Goal: Browse casually: Explore the website without a specific task or goal

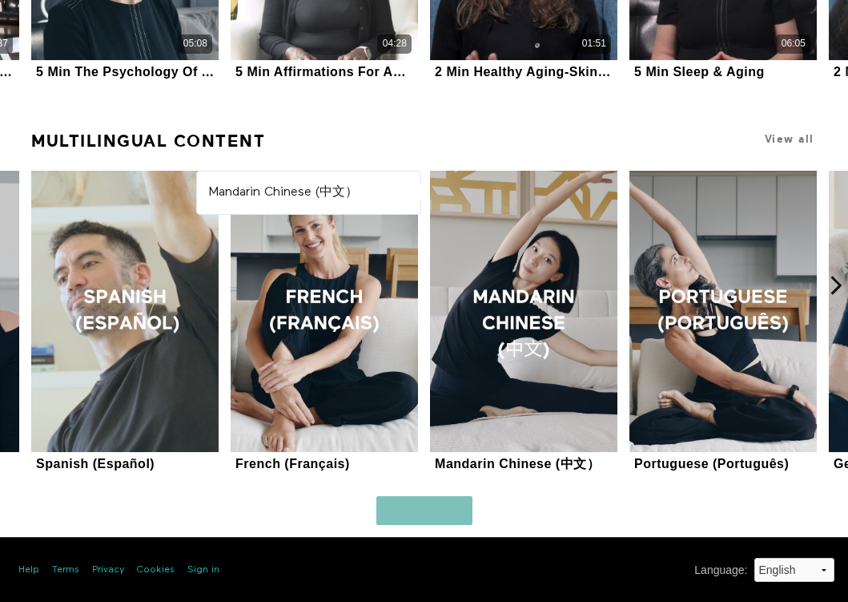
scroll to position [961, 0]
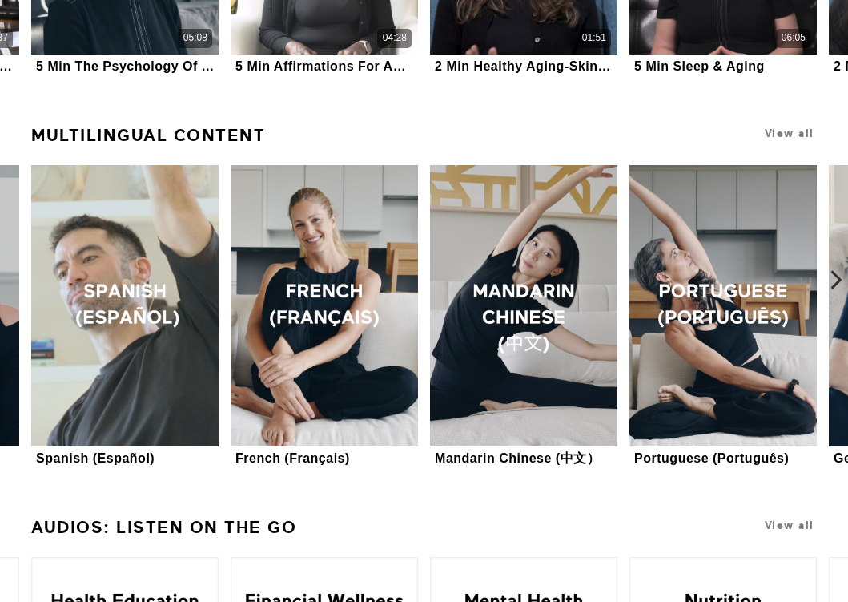
click at [837, 276] on icon at bounding box center [837, 279] width 20 height 20
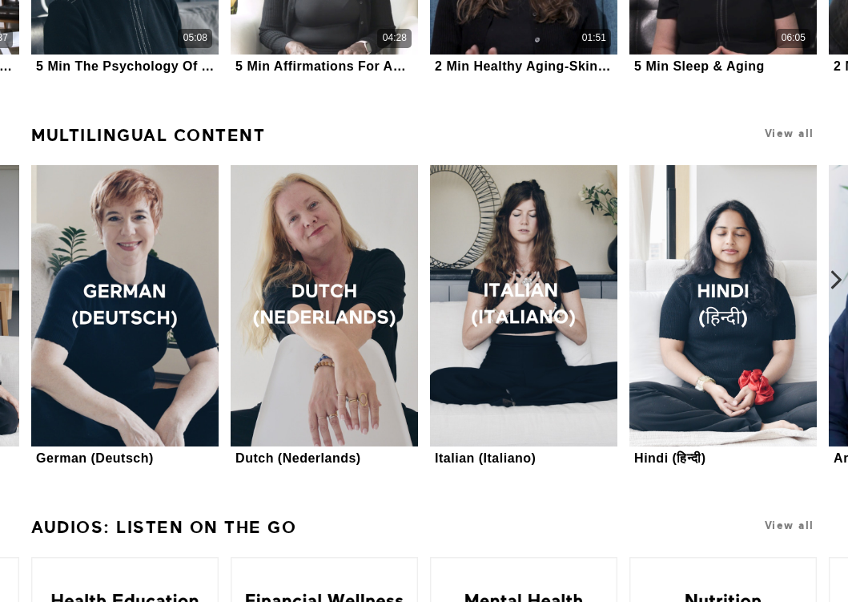
click at [837, 279] on icon at bounding box center [837, 279] width 20 height 20
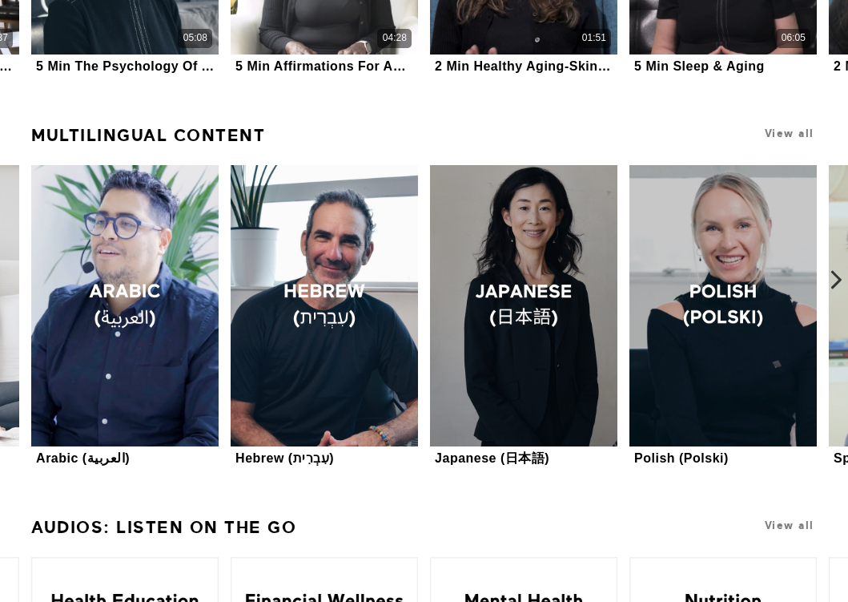
click at [835, 279] on icon at bounding box center [837, 279] width 20 height 20
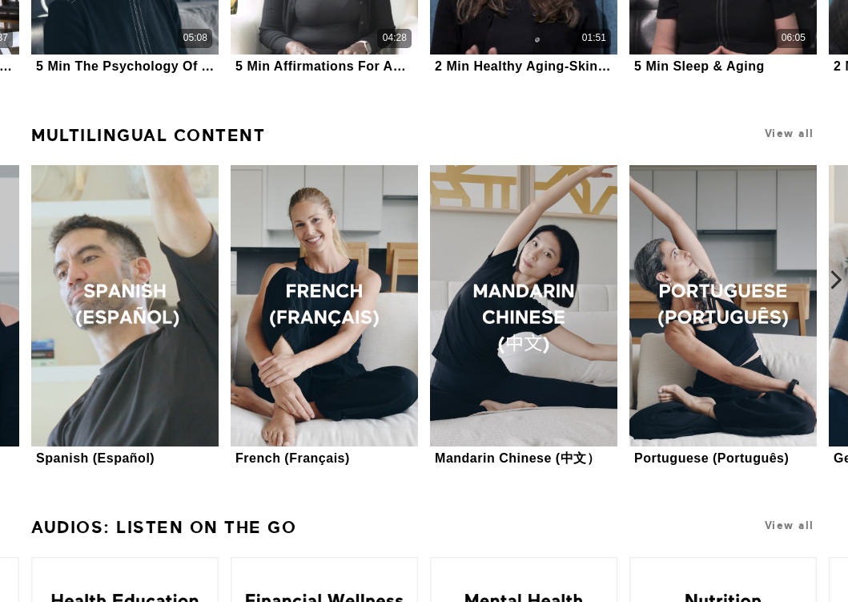
click at [835, 279] on icon at bounding box center [837, 279] width 20 height 20
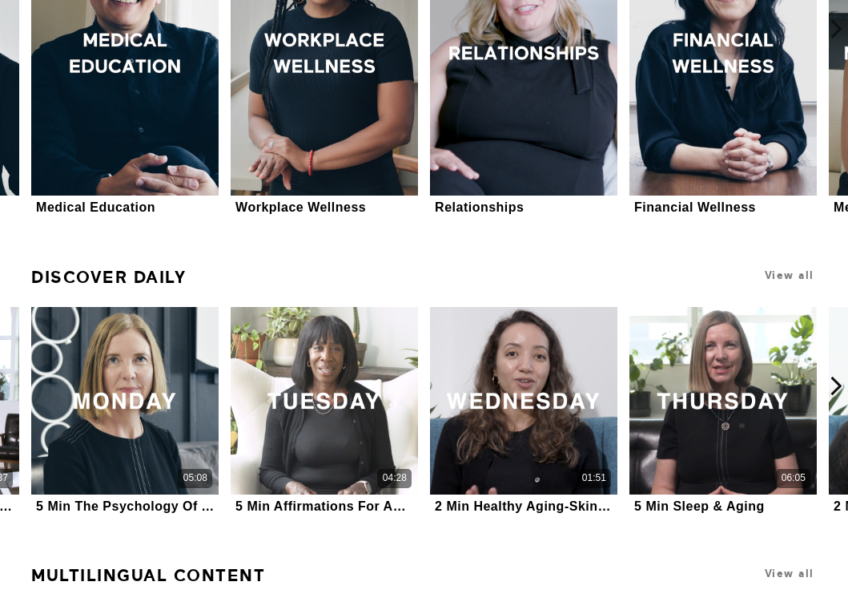
scroll to position [0, 0]
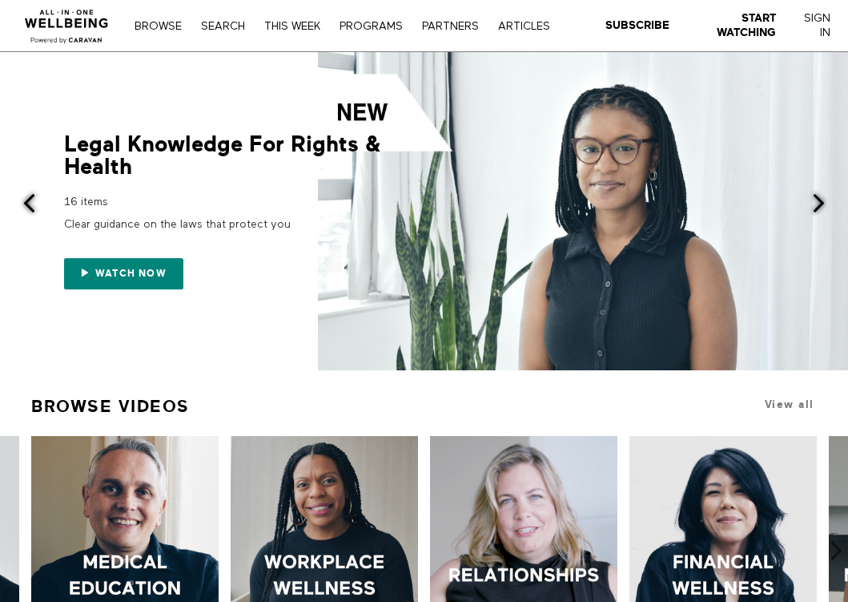
click at [62, 30] on img at bounding box center [66, 22] width 97 height 48
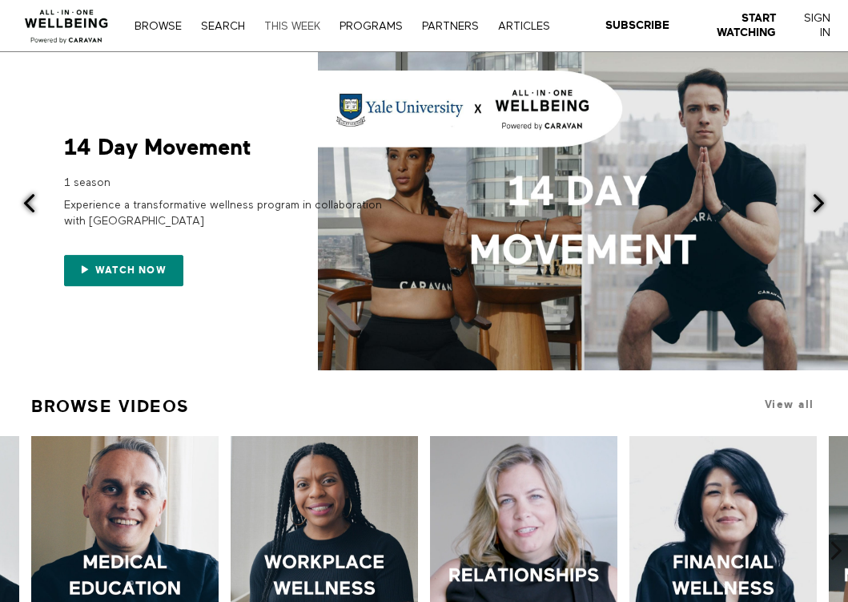
click at [293, 27] on link "THIS WEEK" at bounding box center [292, 26] width 72 height 11
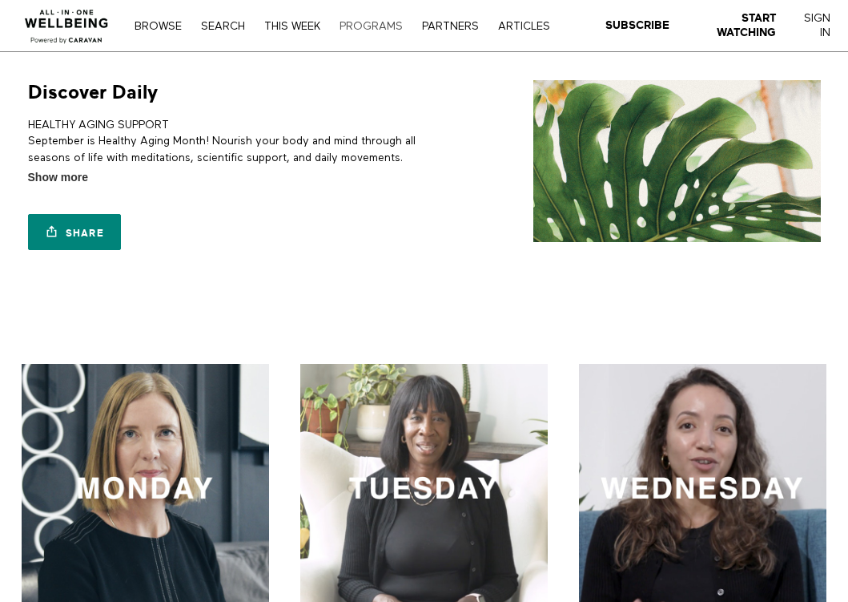
click at [375, 28] on link "PROGRAMS" at bounding box center [371, 26] width 79 height 11
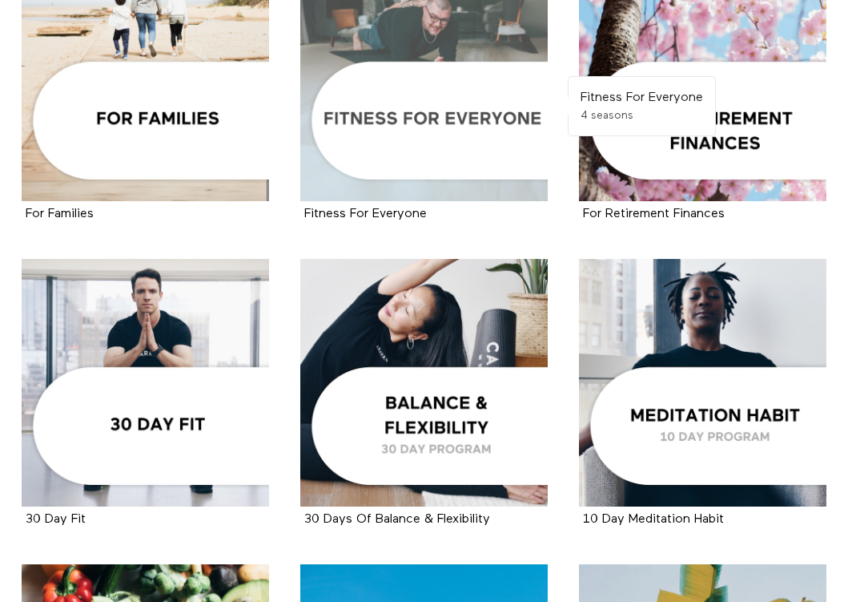
scroll to position [1452, 0]
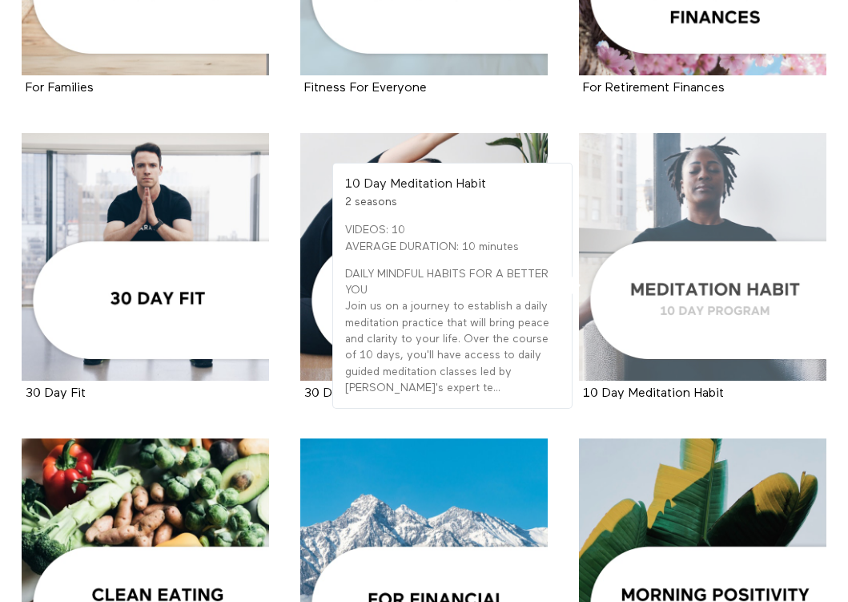
click at [661, 196] on div at bounding box center [703, 257] width 248 height 248
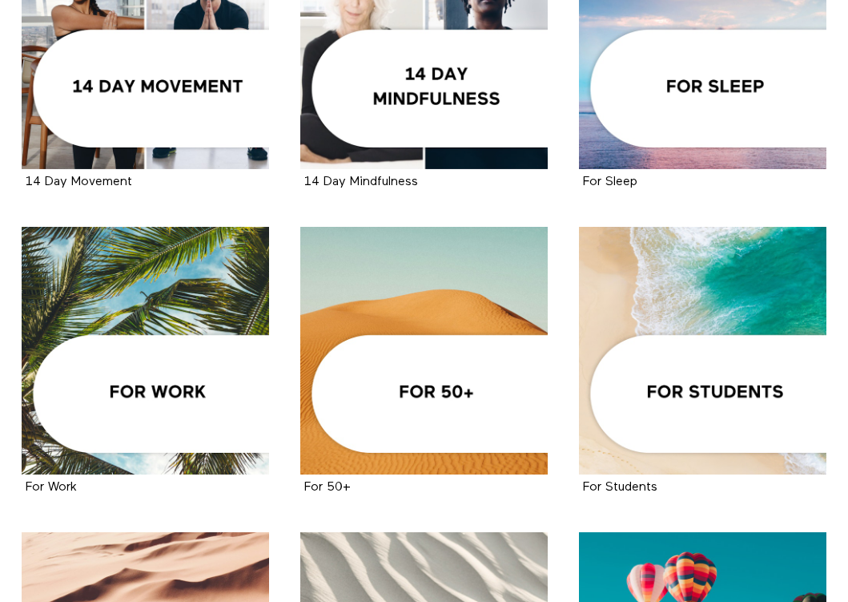
scroll to position [0, 0]
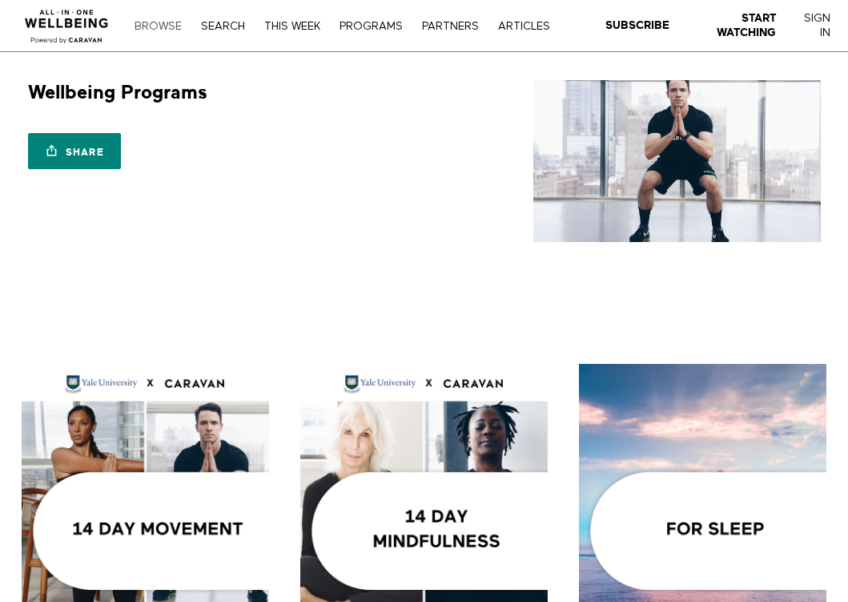
click at [152, 25] on link "Browse" at bounding box center [158, 26] width 63 height 11
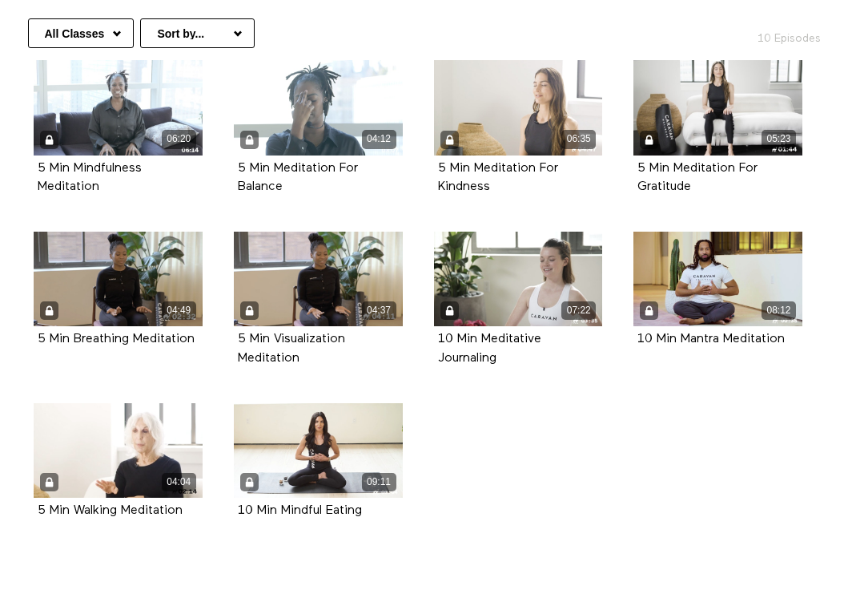
scroll to position [349, 0]
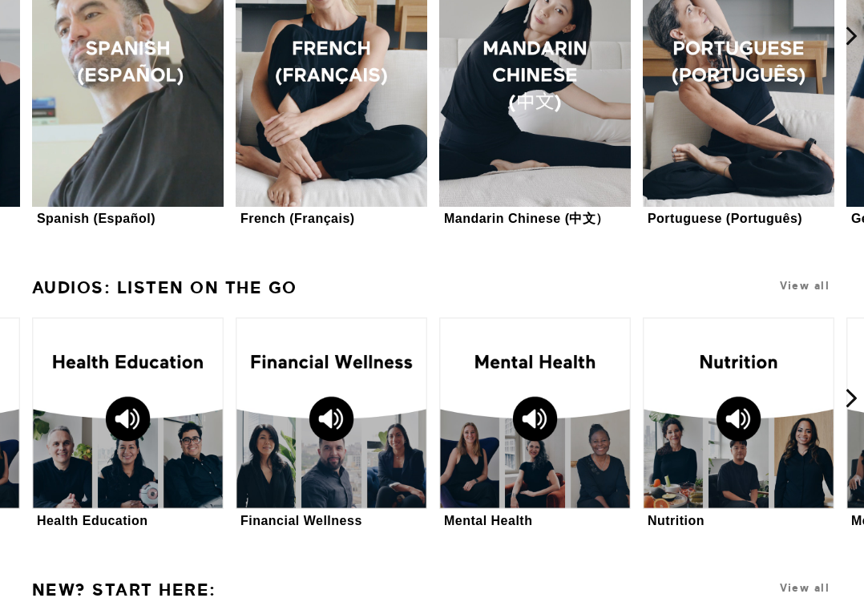
scroll to position [1021, 0]
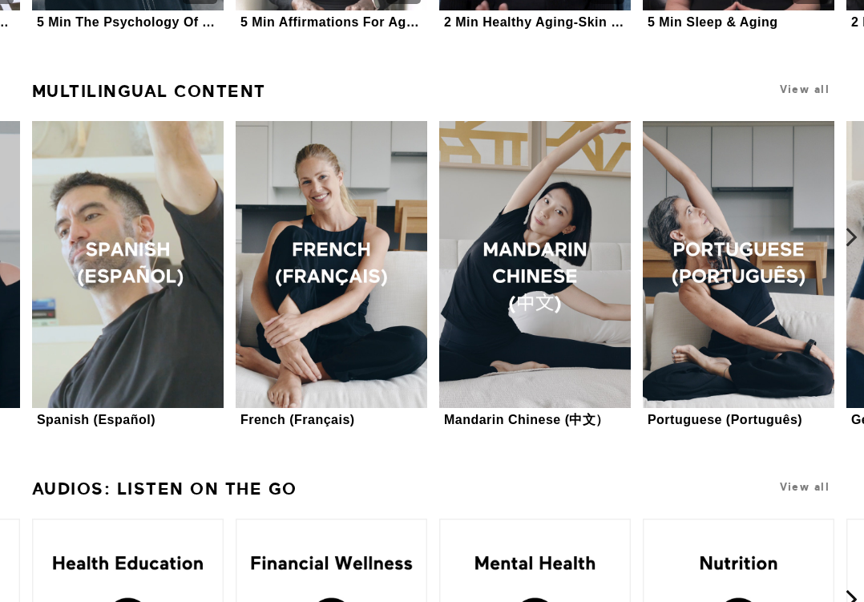
click at [847, 238] on icon at bounding box center [851, 237] width 20 height 20
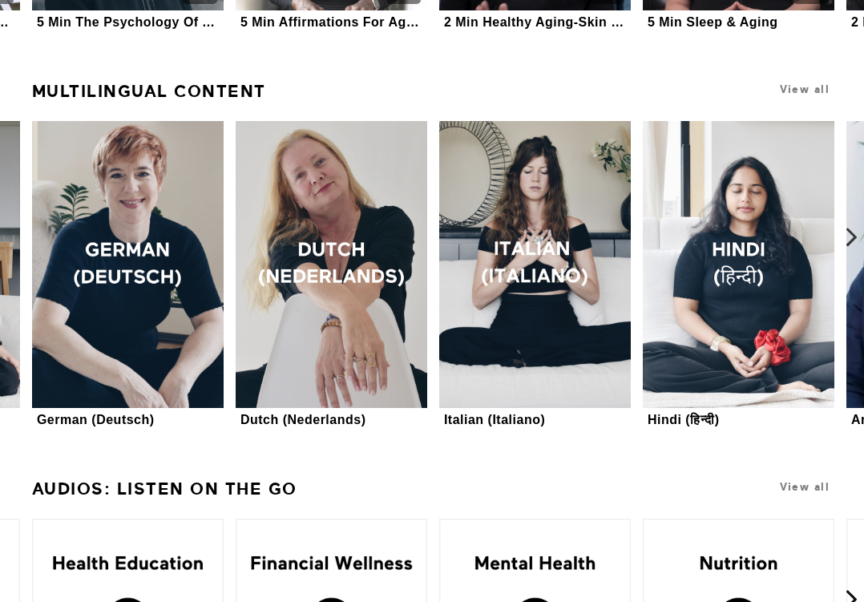
click at [847, 238] on icon at bounding box center [851, 237] width 20 height 20
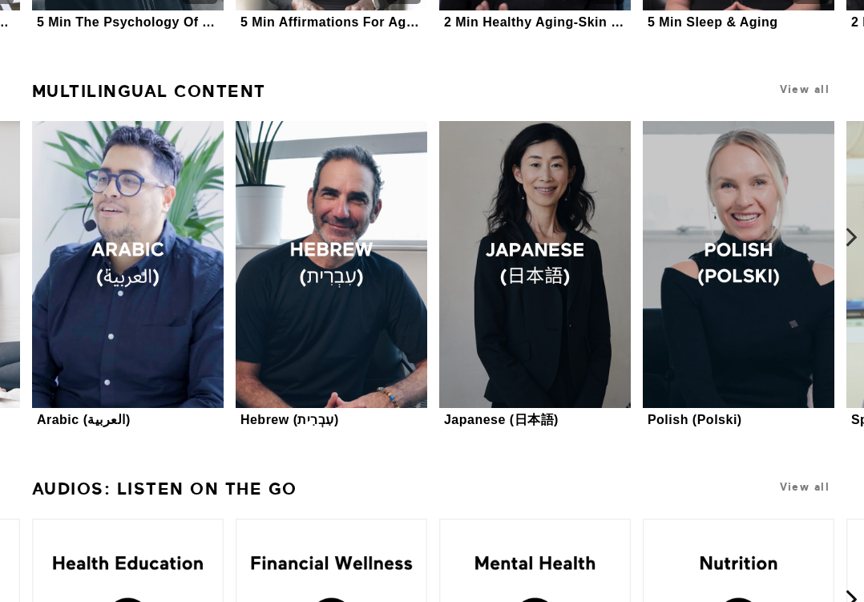
click at [847, 238] on icon at bounding box center [851, 237] width 20 height 20
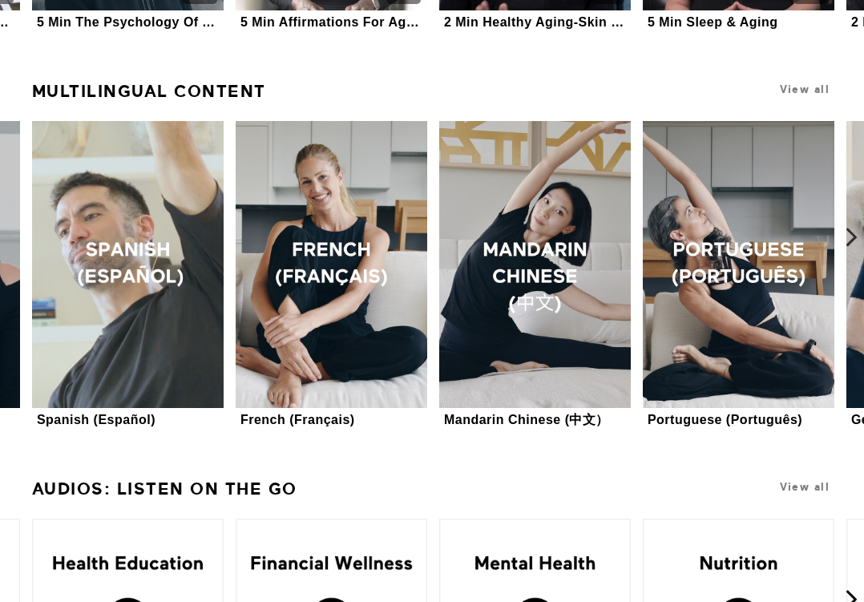
click at [847, 236] on icon at bounding box center [851, 237] width 20 height 20
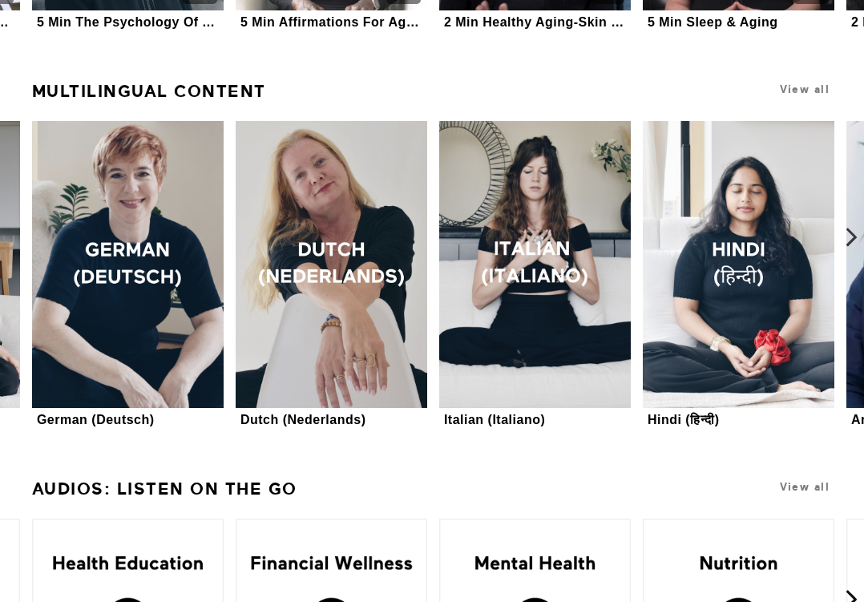
click at [847, 233] on icon at bounding box center [851, 237] width 20 height 20
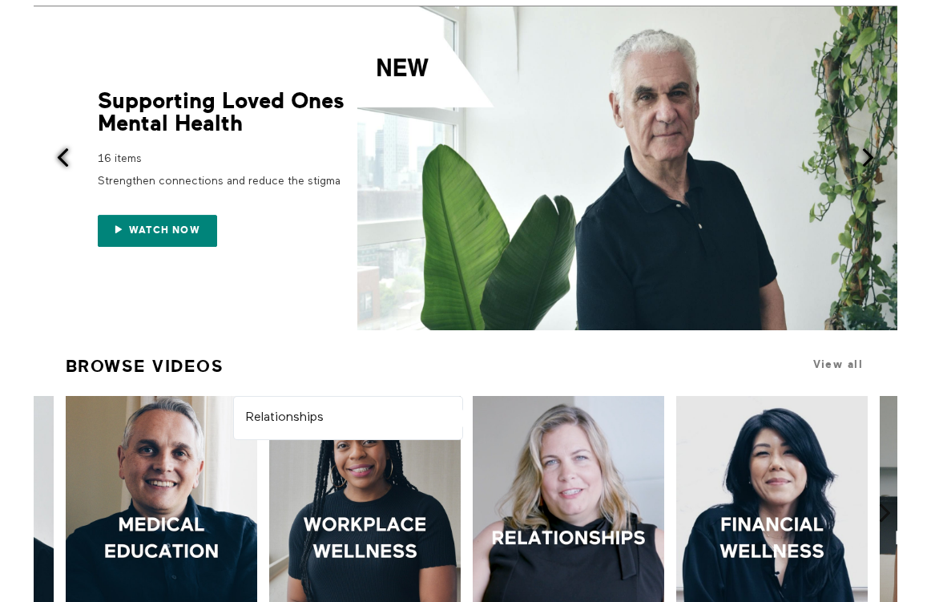
scroll to position [0, 0]
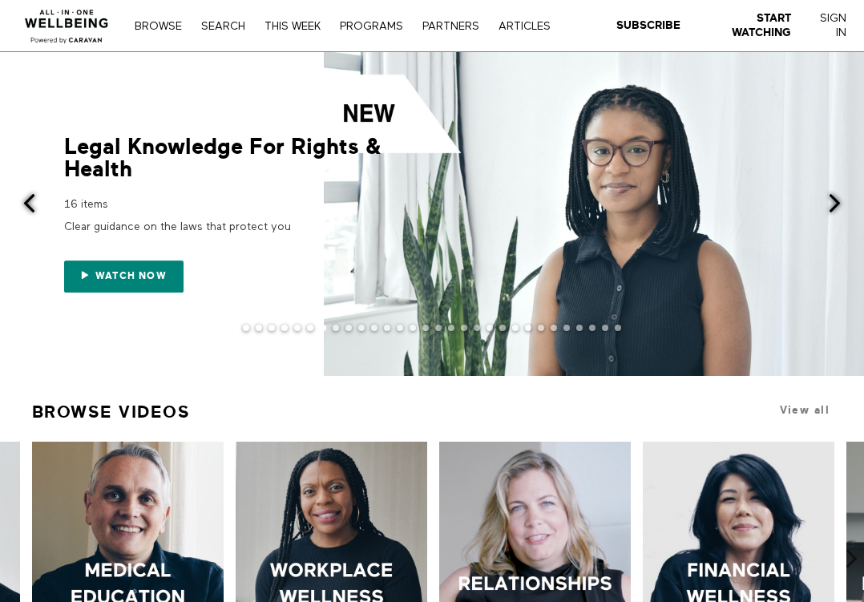
click at [837, 195] on span at bounding box center [834, 203] width 20 height 20
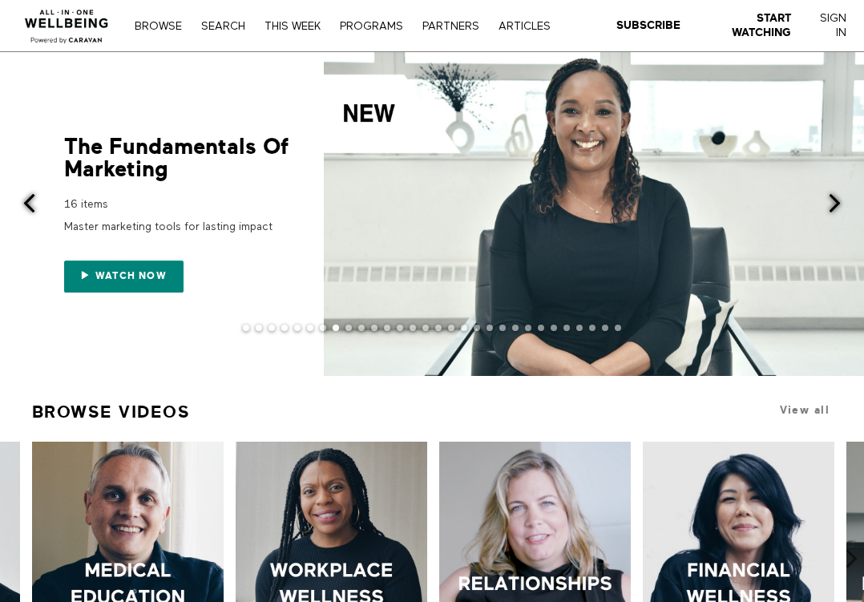
click at [836, 198] on span at bounding box center [834, 203] width 20 height 20
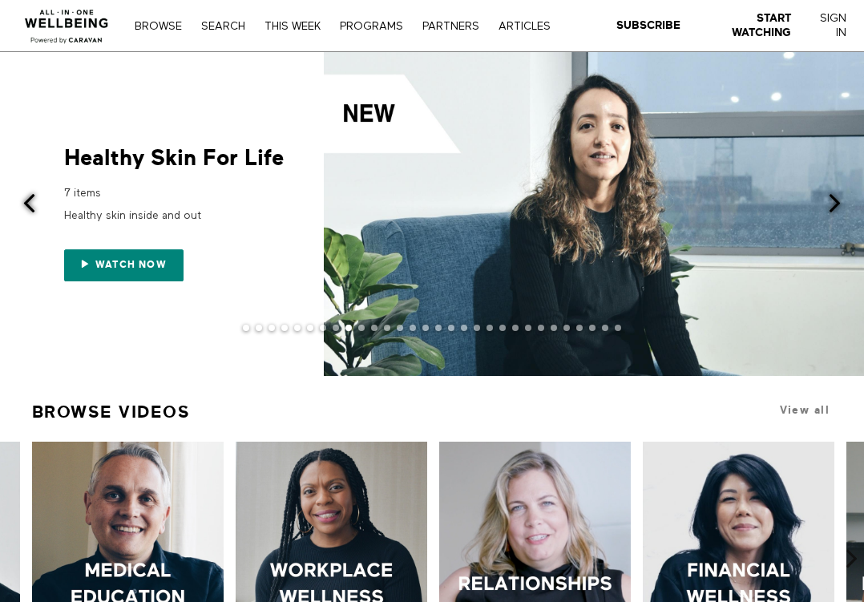
click at [836, 198] on span at bounding box center [834, 203] width 20 height 20
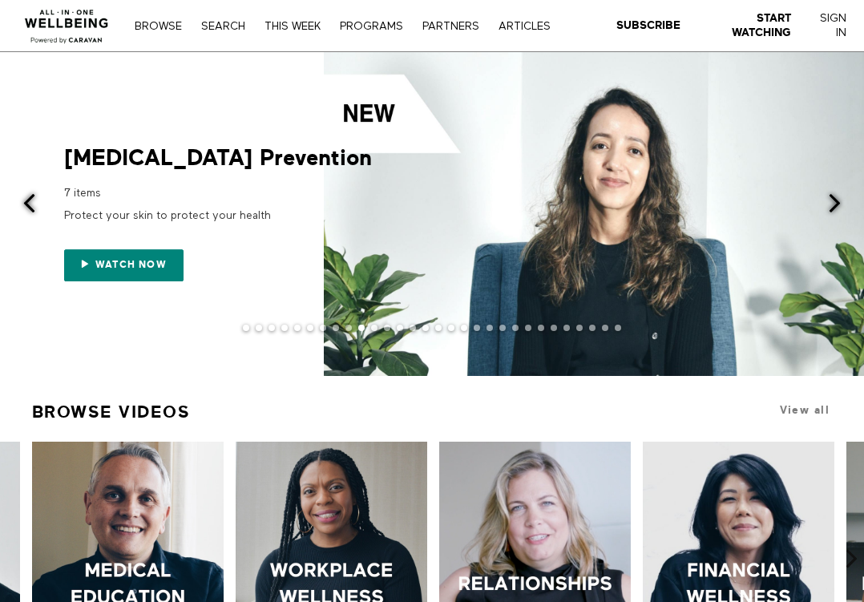
click at [836, 198] on span at bounding box center [834, 203] width 20 height 20
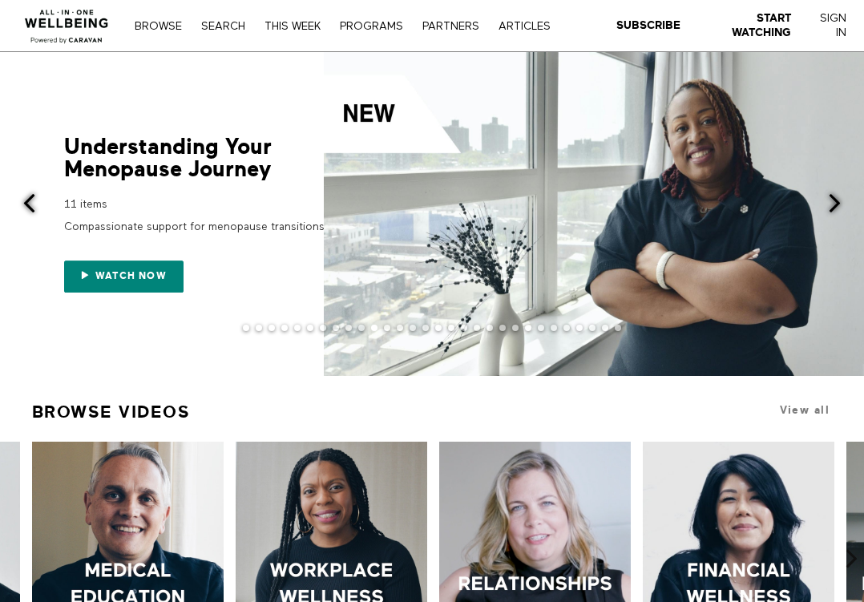
click at [836, 198] on span at bounding box center [834, 203] width 20 height 20
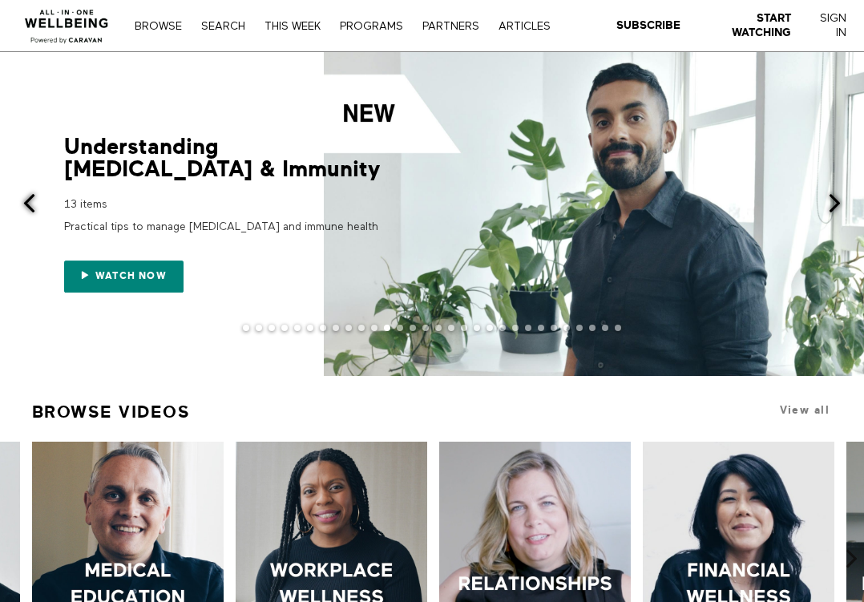
click at [835, 201] on span at bounding box center [834, 203] width 20 height 20
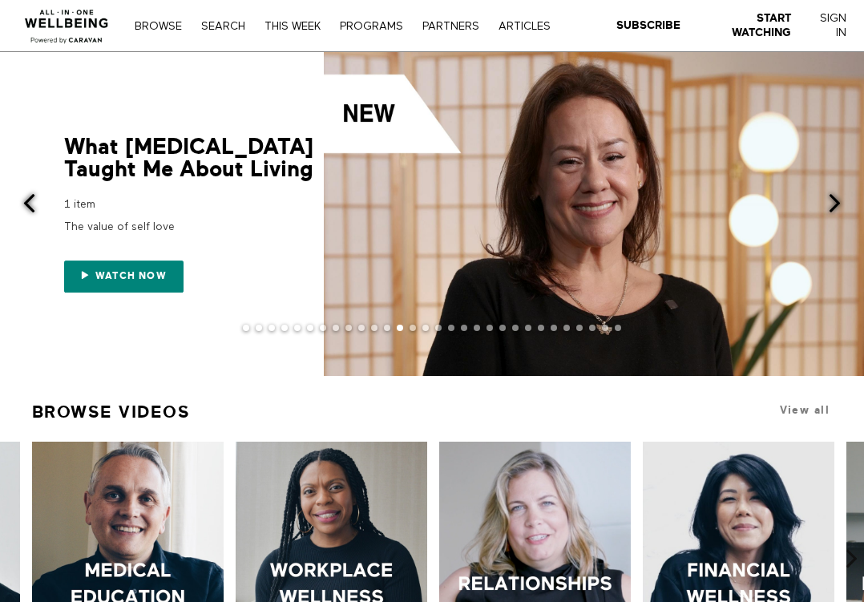
click at [835, 201] on span at bounding box center [834, 203] width 20 height 20
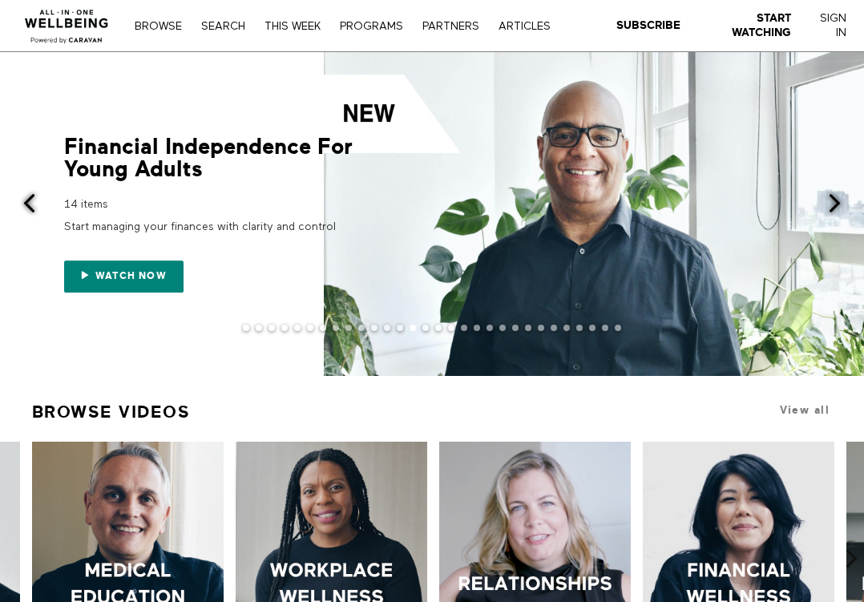
click at [835, 201] on span at bounding box center [834, 203] width 20 height 20
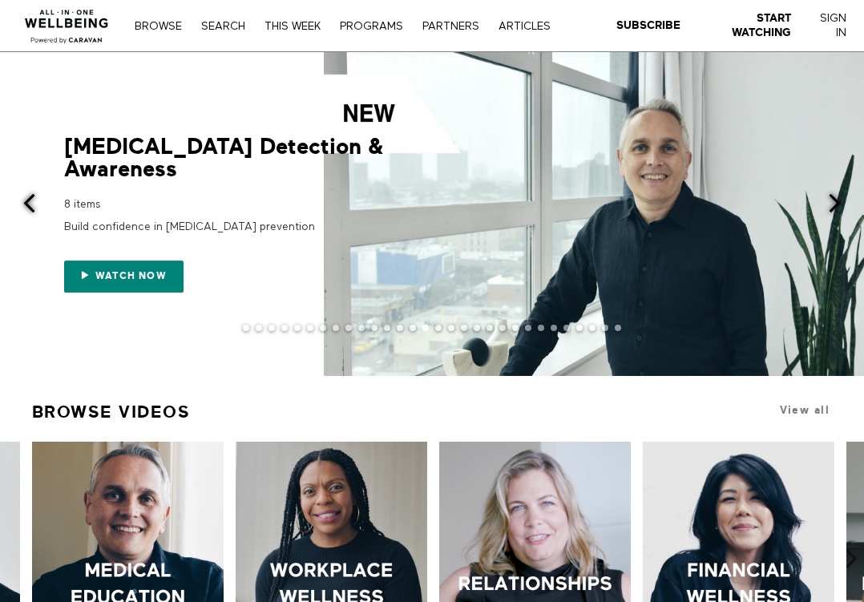
click at [30, 199] on span at bounding box center [29, 203] width 20 height 20
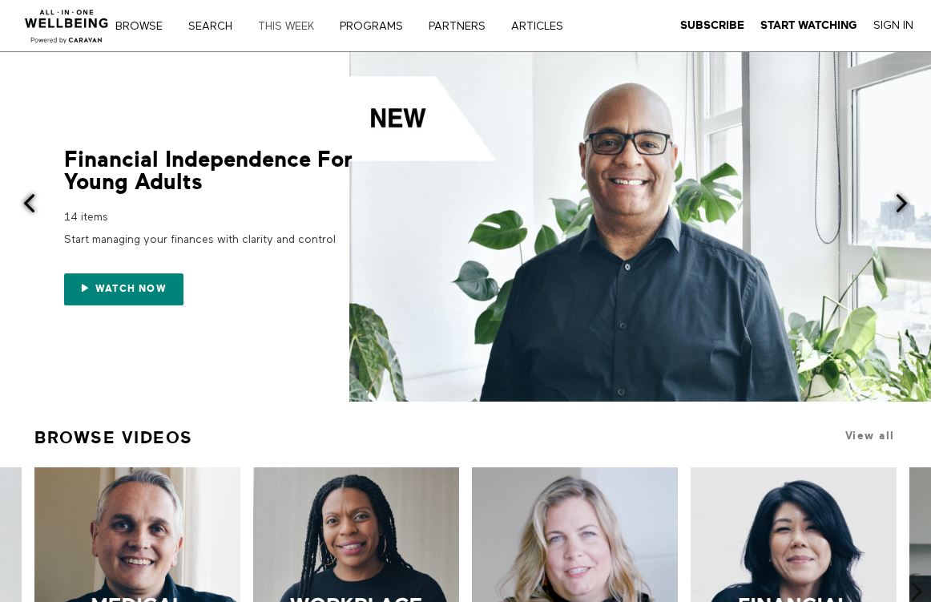
click at [284, 22] on link "THIS WEEK" at bounding box center [291, 26] width 79 height 11
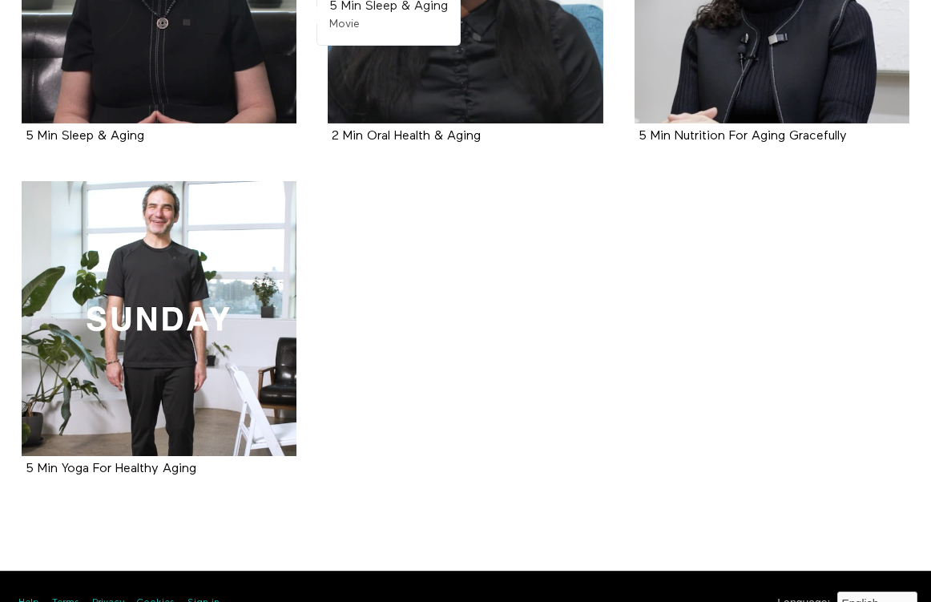
scroll to position [881, 0]
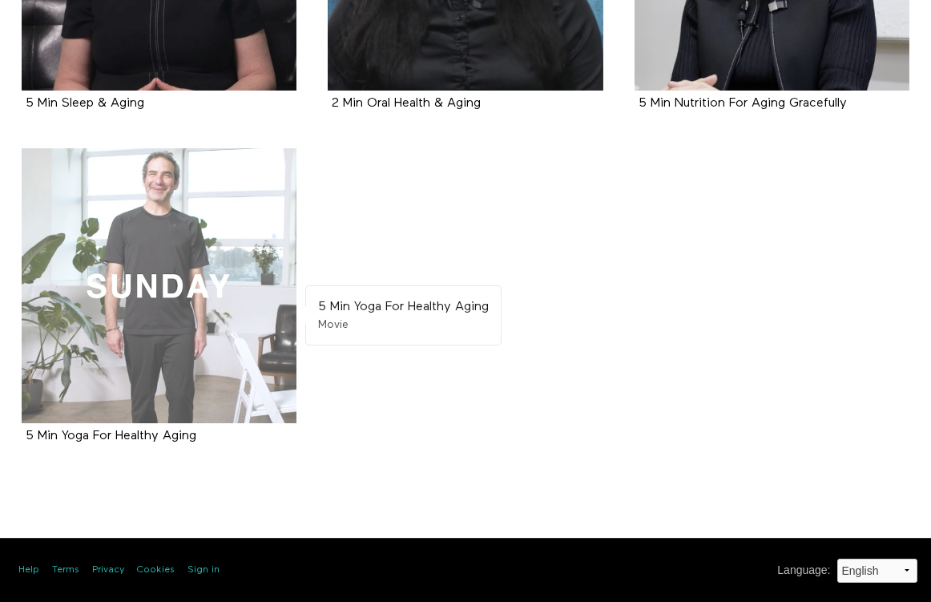
click at [215, 307] on div at bounding box center [159, 285] width 275 height 275
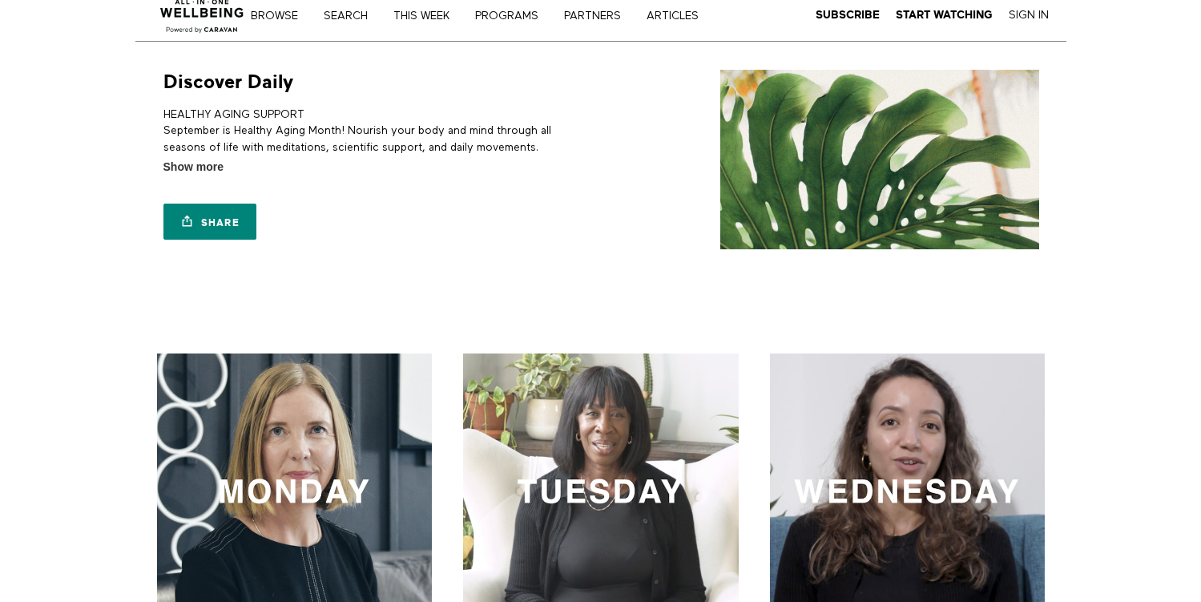
scroll to position [0, 0]
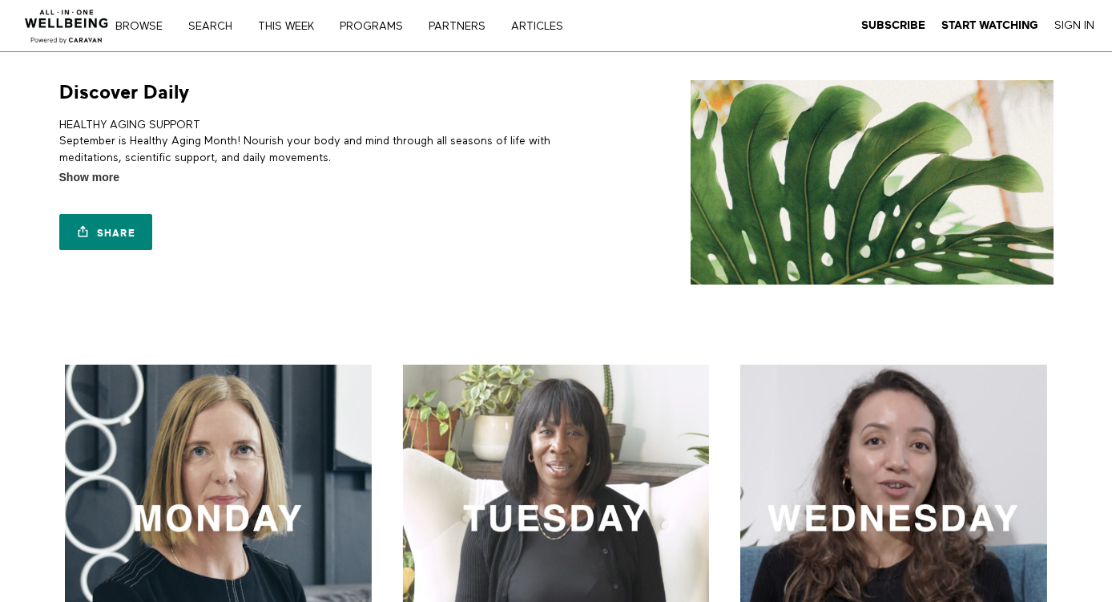
click at [32, 125] on section "Discover Daily HEALTHY AGING SUPPORT September is Healthy Aging Month! Nourish …" at bounding box center [556, 194] width 1112 height 284
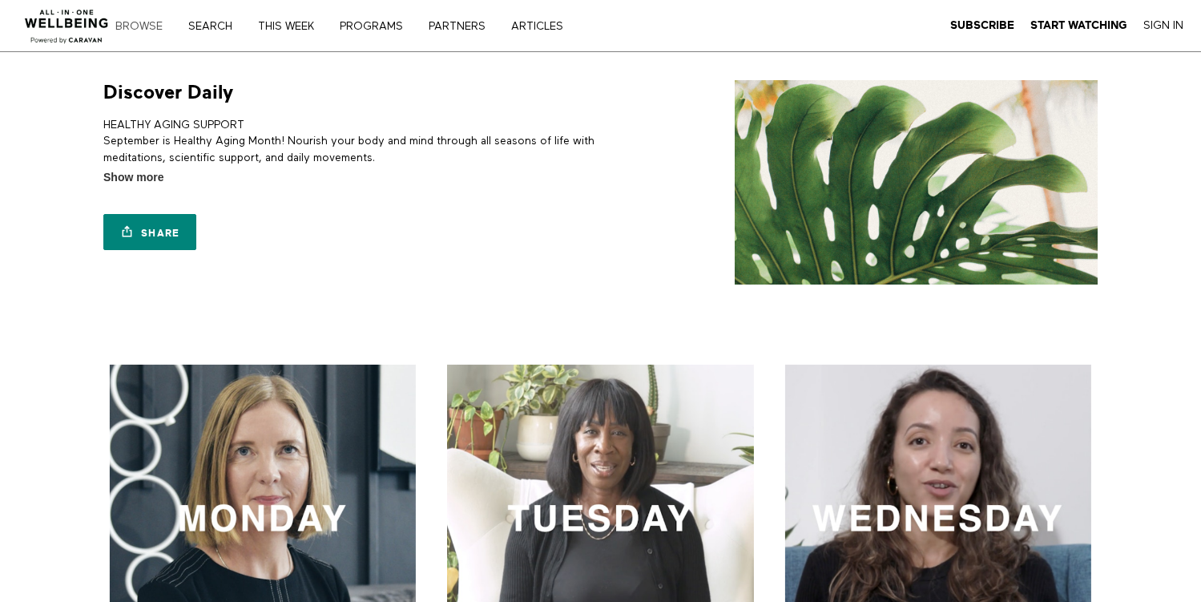
click at [129, 26] on link "Browse" at bounding box center [145, 26] width 70 height 11
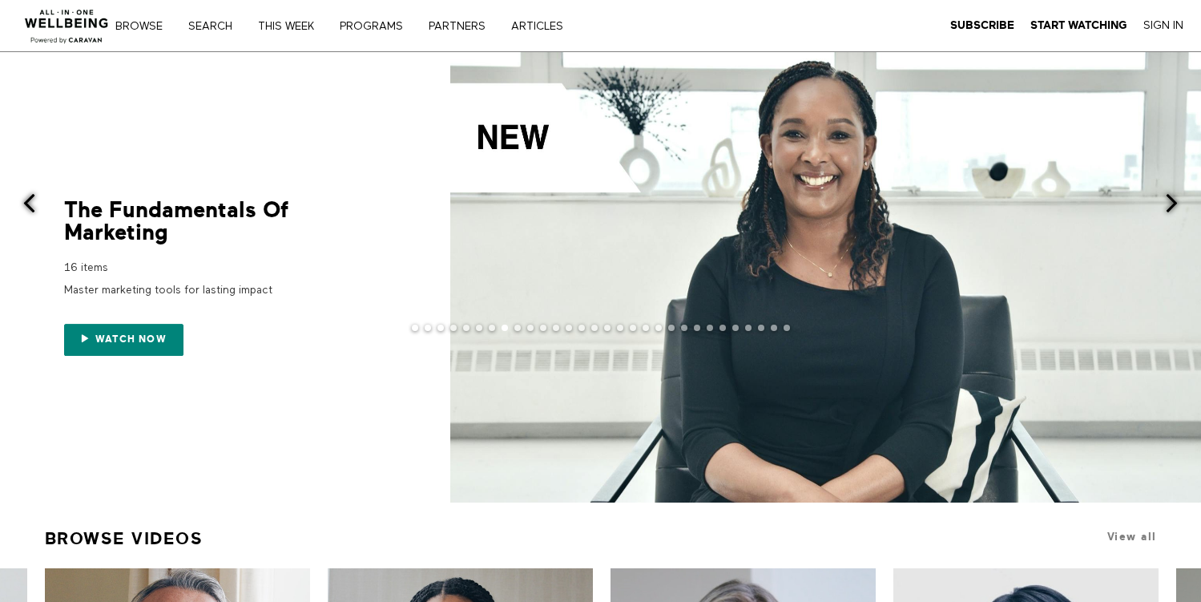
click at [1170, 199] on span at bounding box center [1171, 203] width 20 height 20
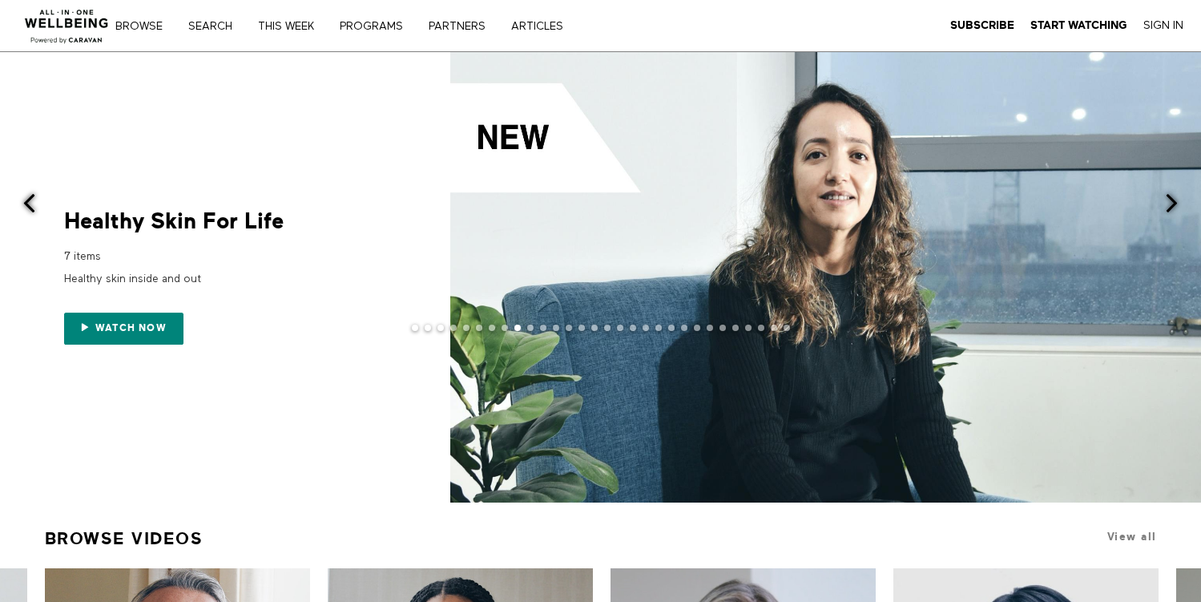
click at [1170, 199] on span at bounding box center [1171, 203] width 20 height 20
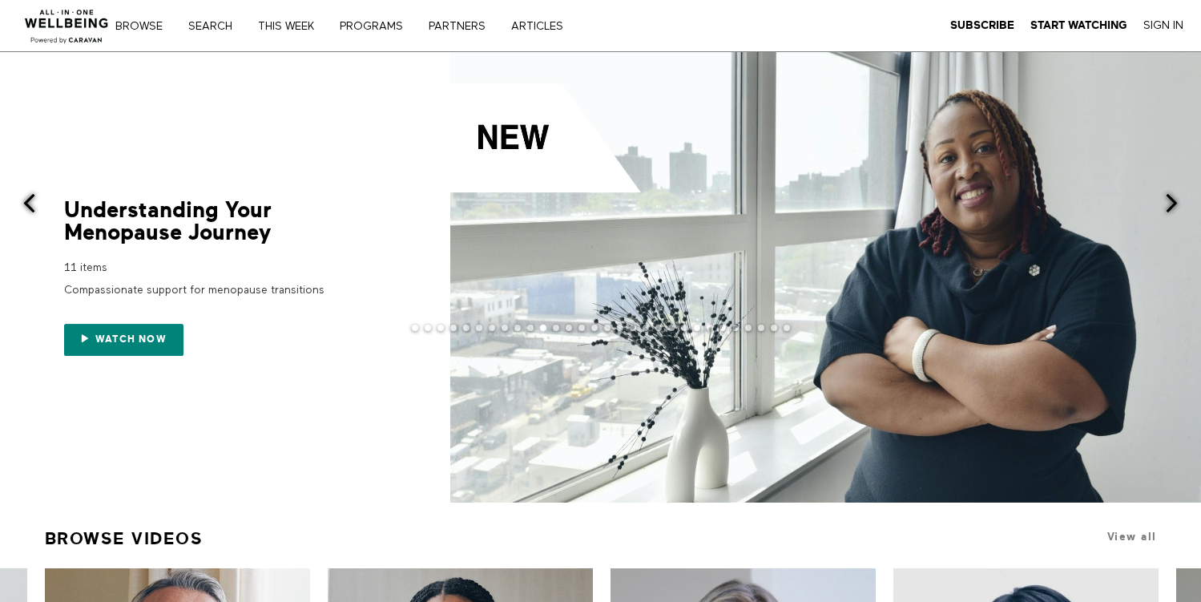
click at [1170, 199] on span at bounding box center [1171, 203] width 20 height 20
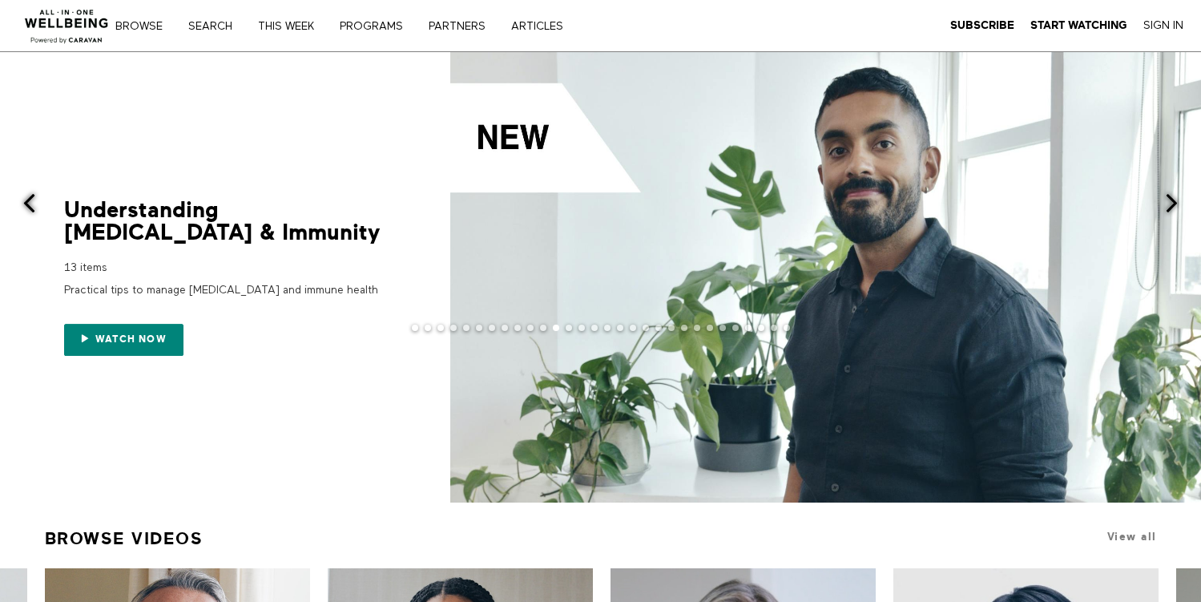
click at [1170, 199] on span at bounding box center [1171, 203] width 20 height 20
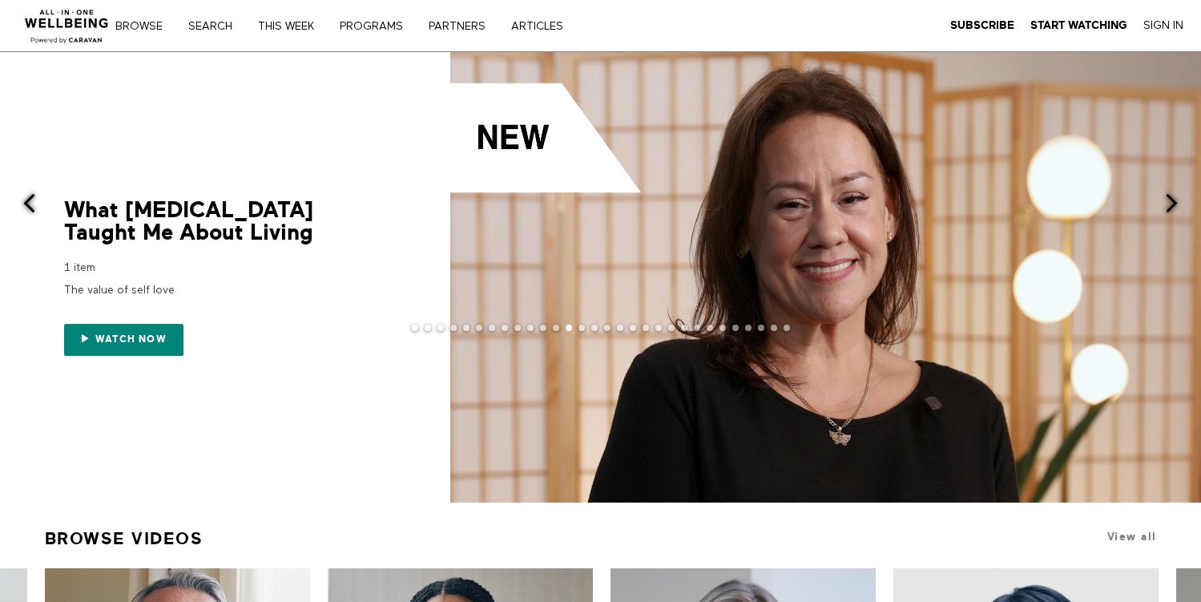
click at [1170, 199] on span at bounding box center [1171, 203] width 20 height 20
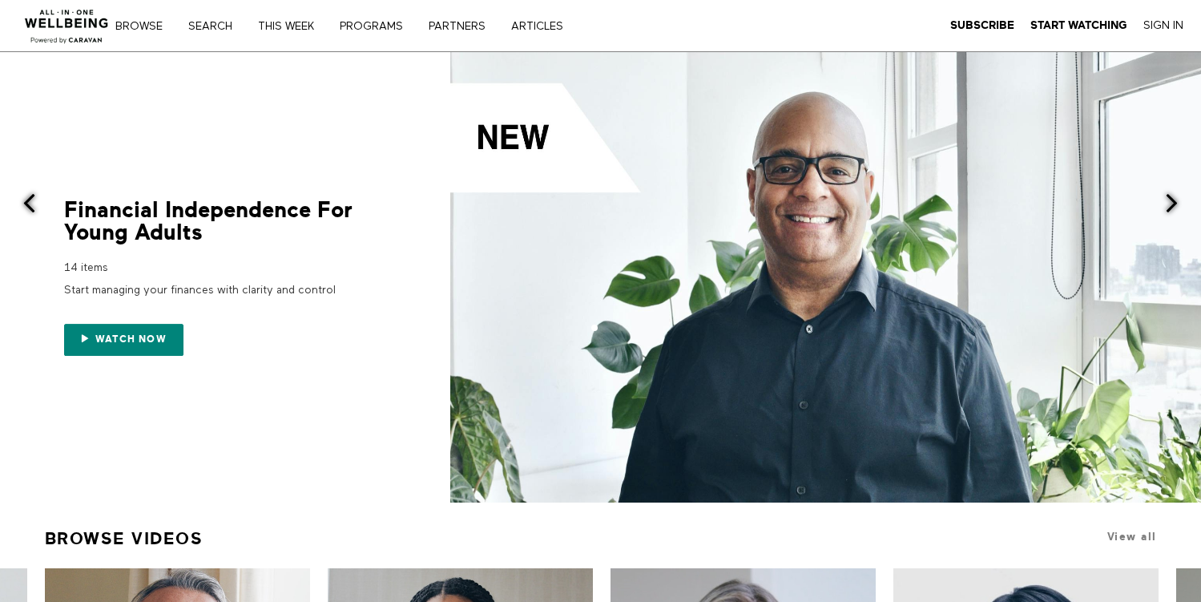
click at [1170, 199] on span at bounding box center [1171, 203] width 20 height 20
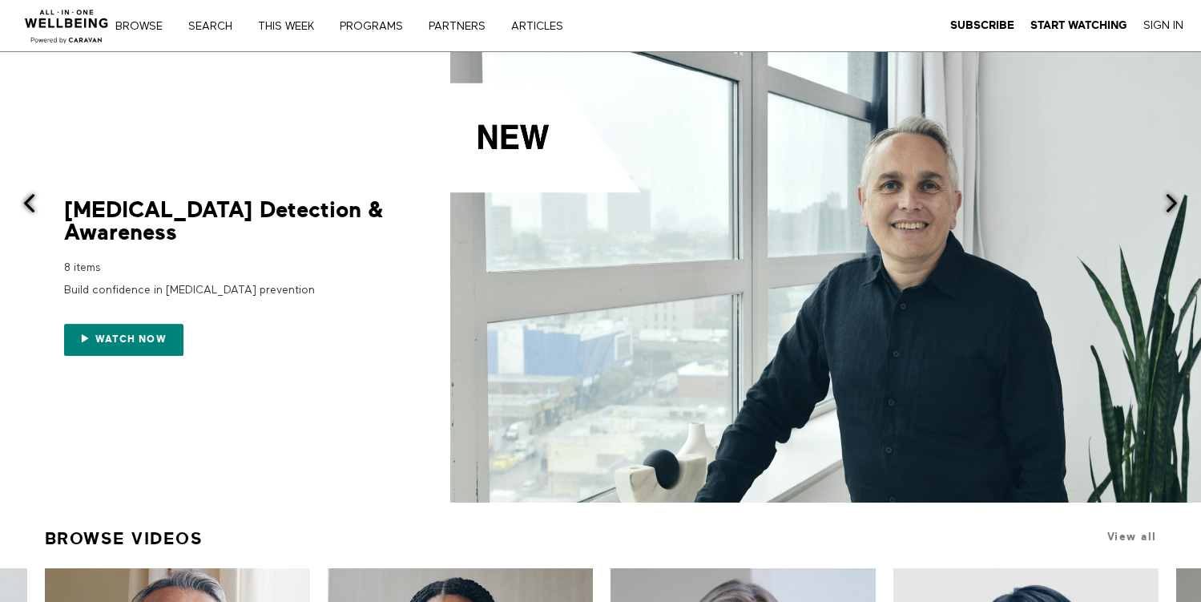
click at [1170, 199] on span at bounding box center [1171, 203] width 20 height 20
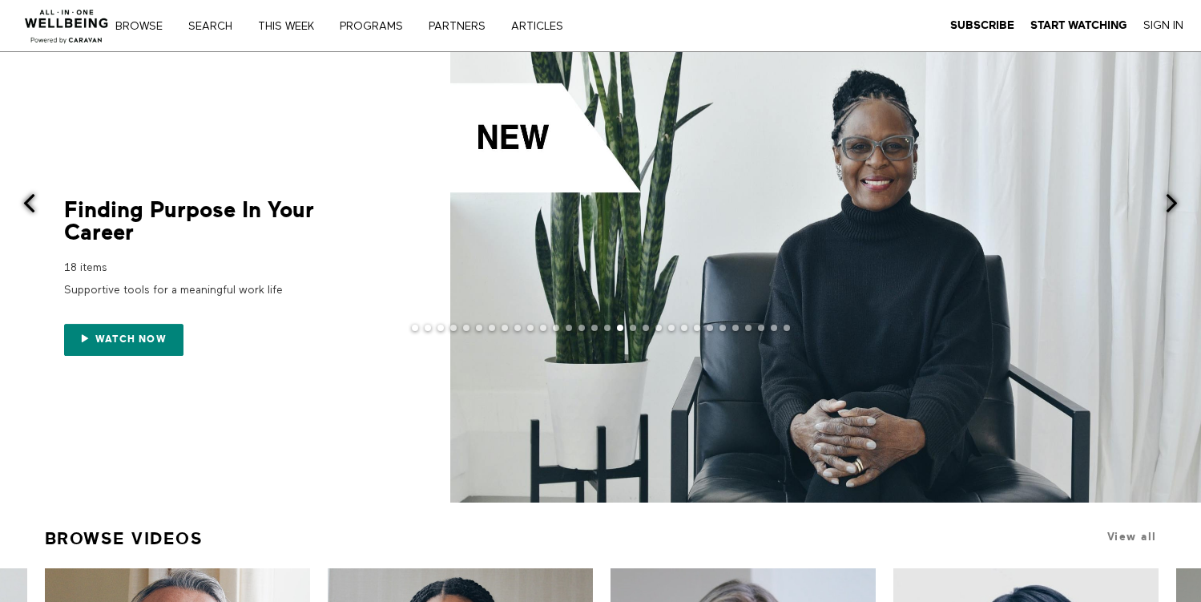
click at [1170, 199] on span at bounding box center [1171, 203] width 20 height 20
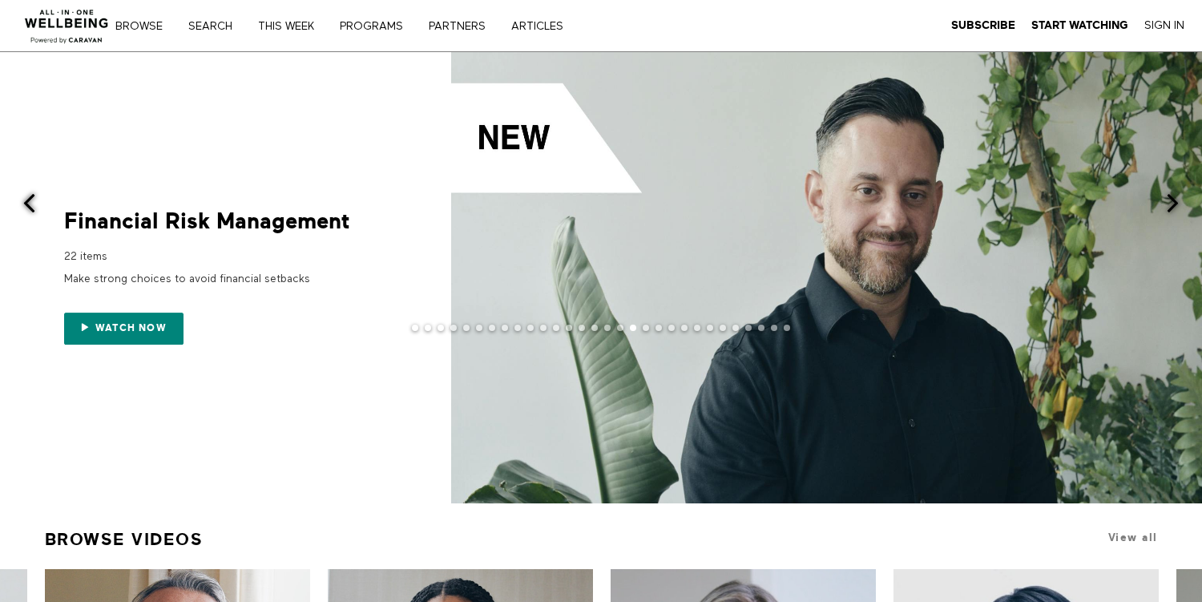
click at [30, 205] on span at bounding box center [29, 203] width 20 height 20
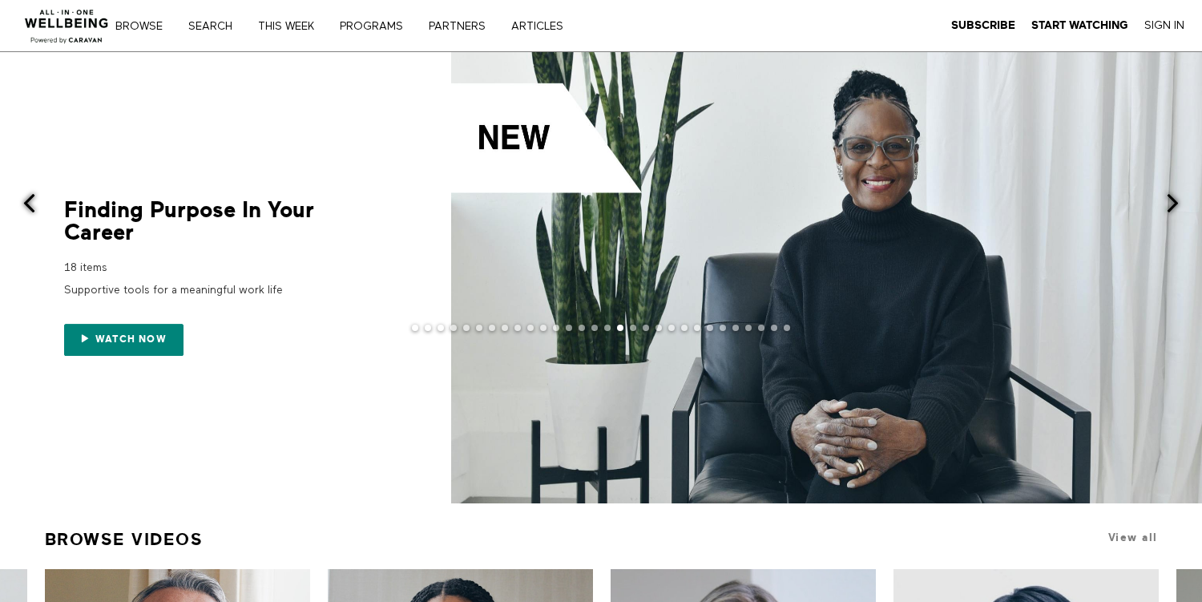
click at [30, 205] on span at bounding box center [29, 203] width 20 height 20
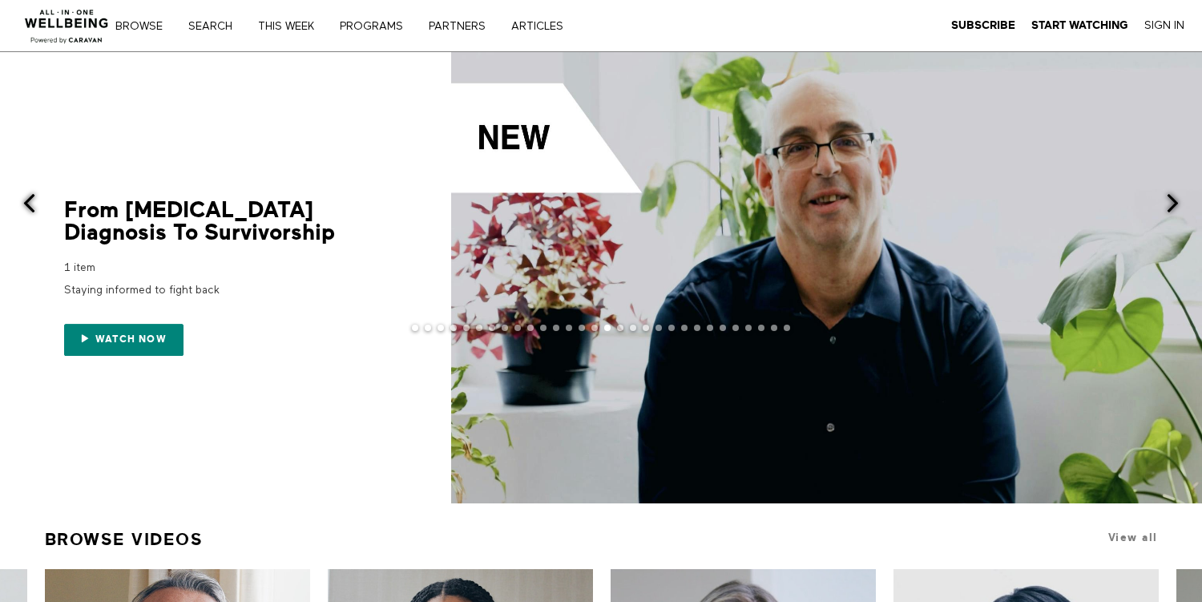
click at [143, 336] on div at bounding box center [601, 340] width 1202 height 32
click at [121, 338] on div at bounding box center [601, 340] width 1202 height 32
click at [106, 341] on div at bounding box center [601, 340] width 1202 height 32
click at [82, 336] on div at bounding box center [601, 340] width 1202 height 32
click at [121, 337] on div at bounding box center [601, 340] width 1202 height 32
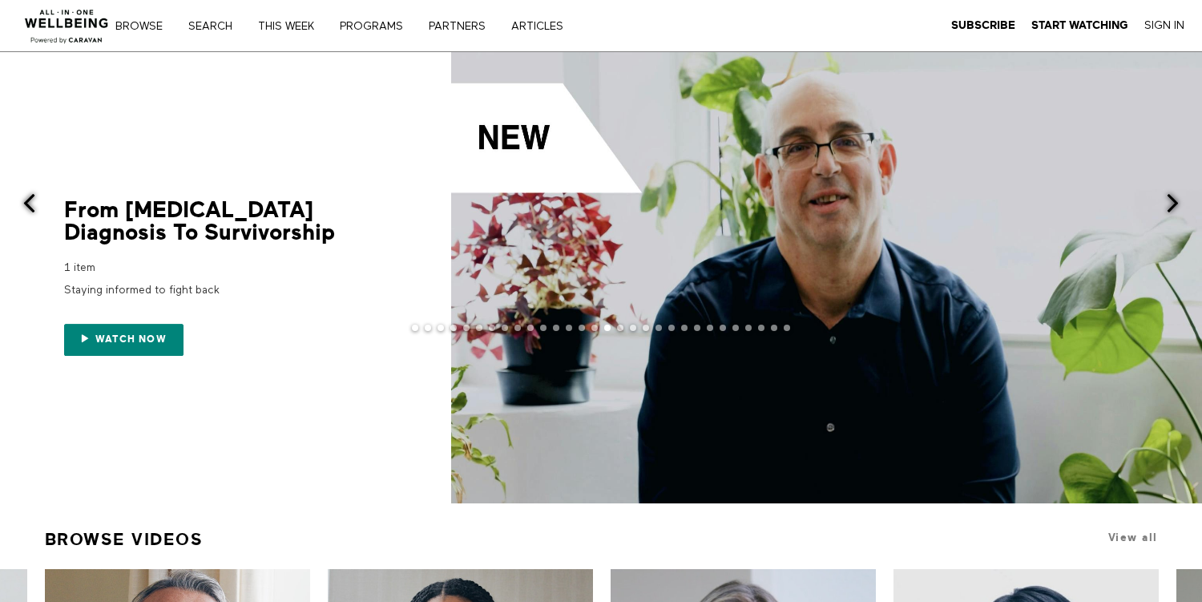
click at [31, 200] on span at bounding box center [29, 203] width 20 height 20
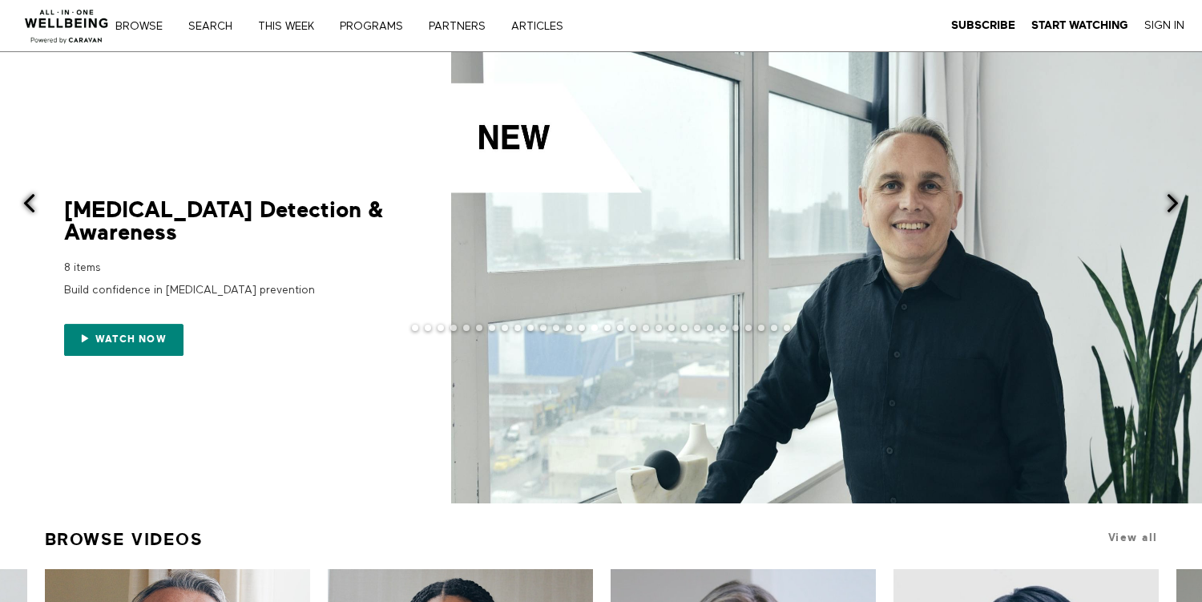
click at [127, 340] on div at bounding box center [601, 340] width 1202 height 32
click at [30, 203] on span at bounding box center [29, 203] width 20 height 20
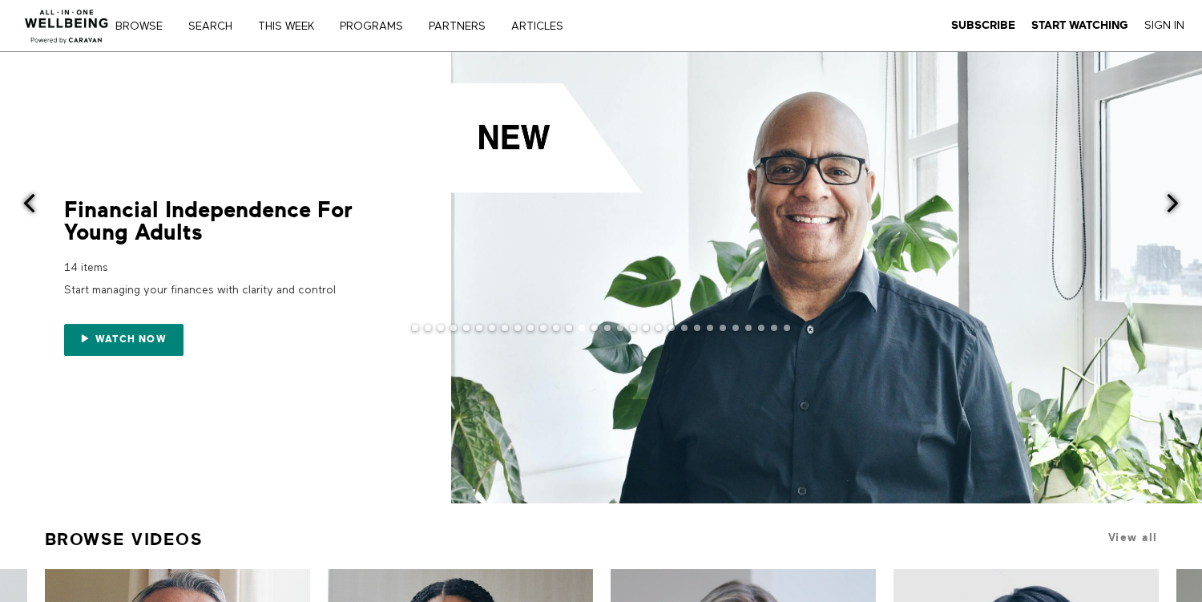
click at [144, 340] on div at bounding box center [601, 340] width 1202 height 32
click at [134, 340] on div at bounding box center [601, 340] width 1202 height 32
click at [109, 340] on div at bounding box center [601, 340] width 1202 height 32
click at [448, 25] on link "PARTNERS" at bounding box center [462, 26] width 79 height 11
